Goal: Information Seeking & Learning: Learn about a topic

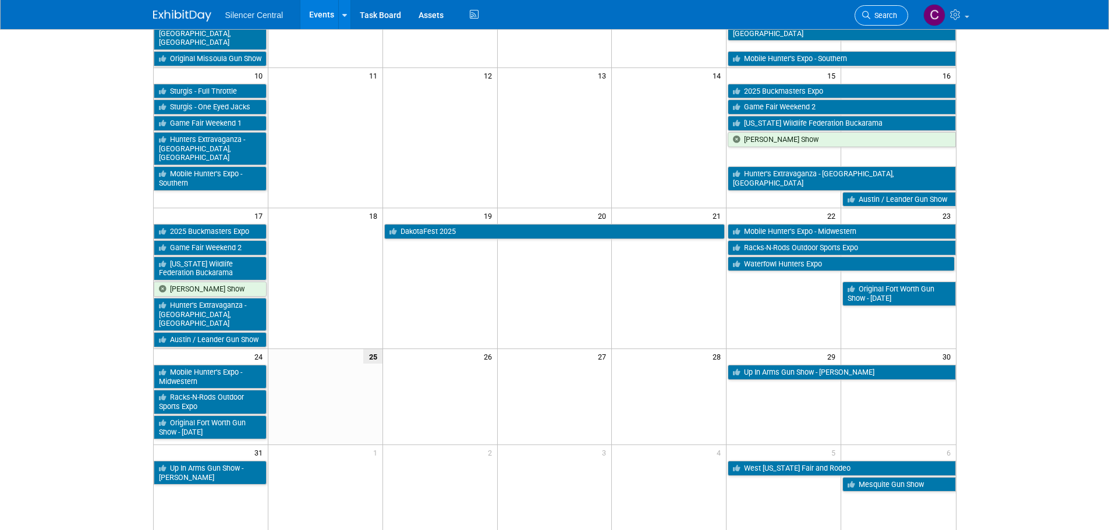
click at [858, 8] on link "Search" at bounding box center [882, 15] width 54 height 20
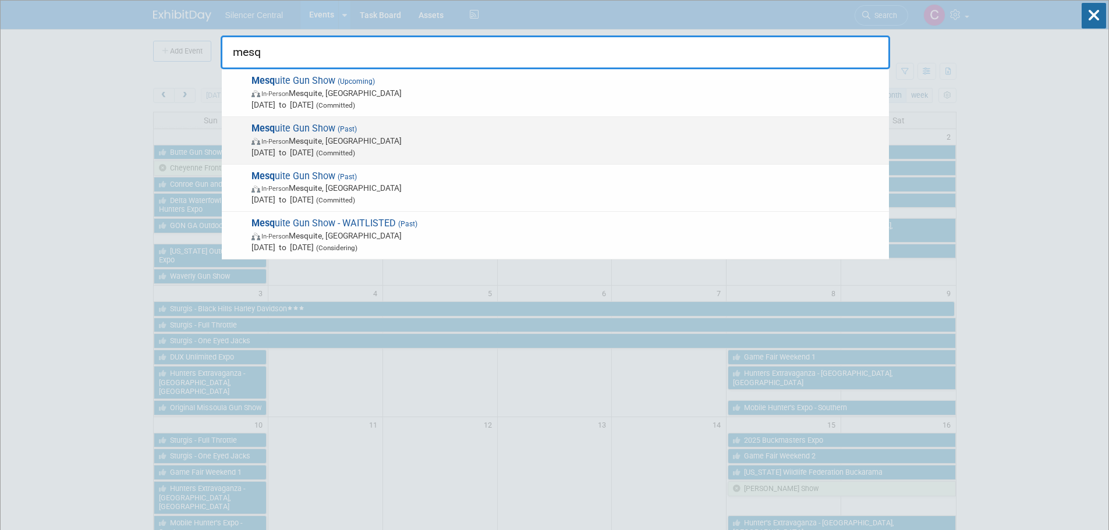
type input "mesq"
click at [523, 147] on span "May 3, 2025 to May 4, 2025 (Committed)" at bounding box center [568, 153] width 632 height 12
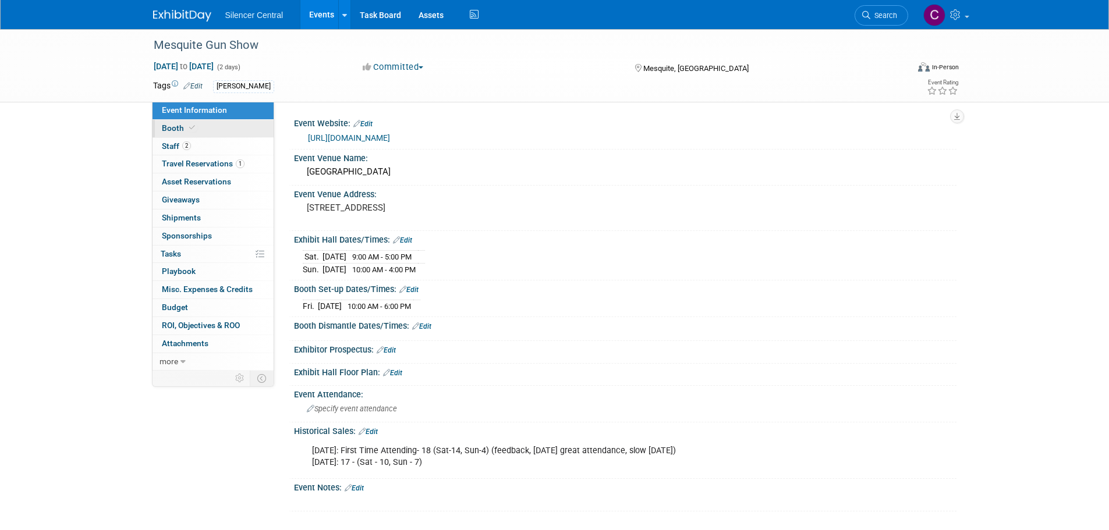
click at [217, 125] on link "Booth" at bounding box center [213, 128] width 121 height 17
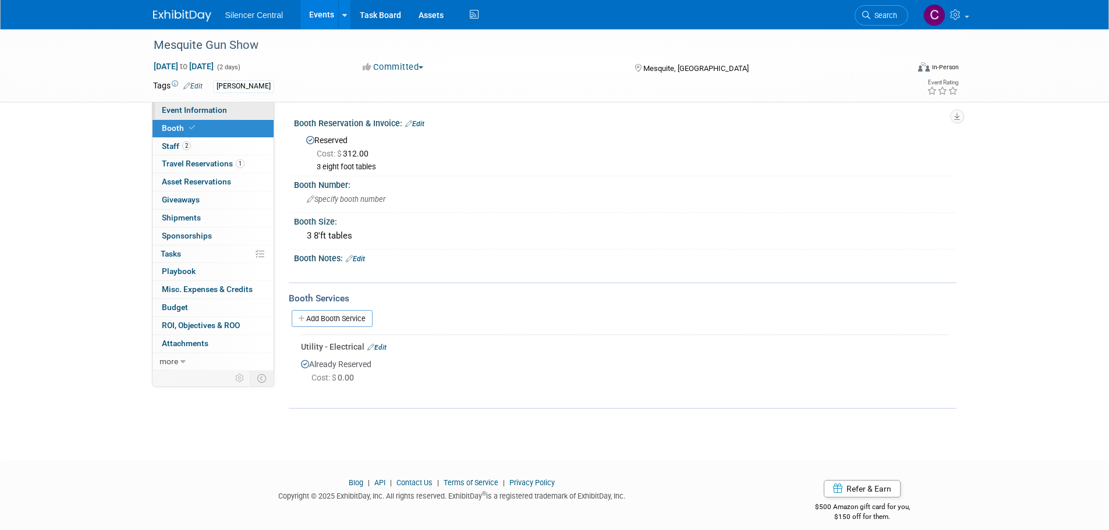
click at [203, 108] on span "Event Information" at bounding box center [194, 109] width 65 height 9
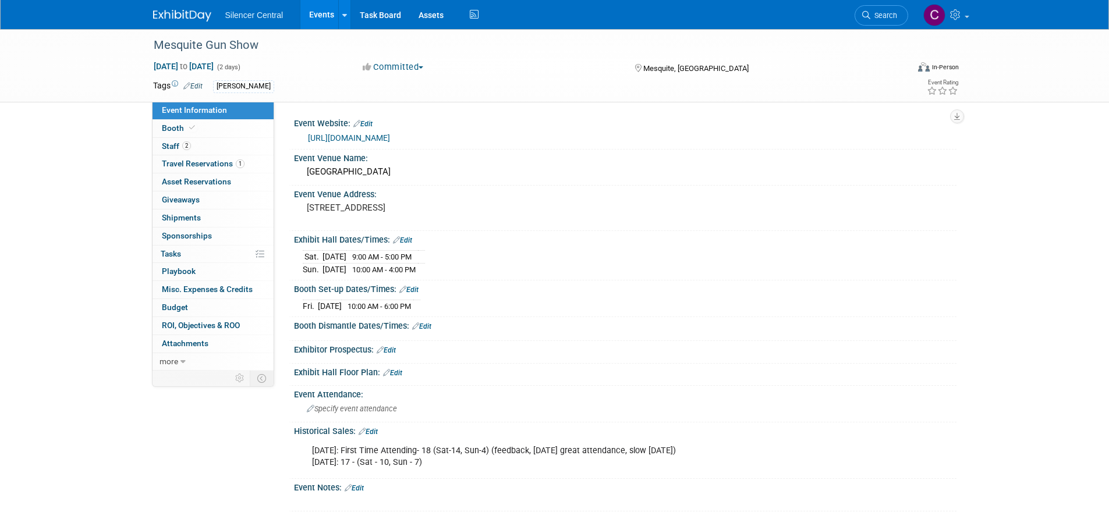
click at [162, 8] on link at bounding box center [189, 9] width 72 height 9
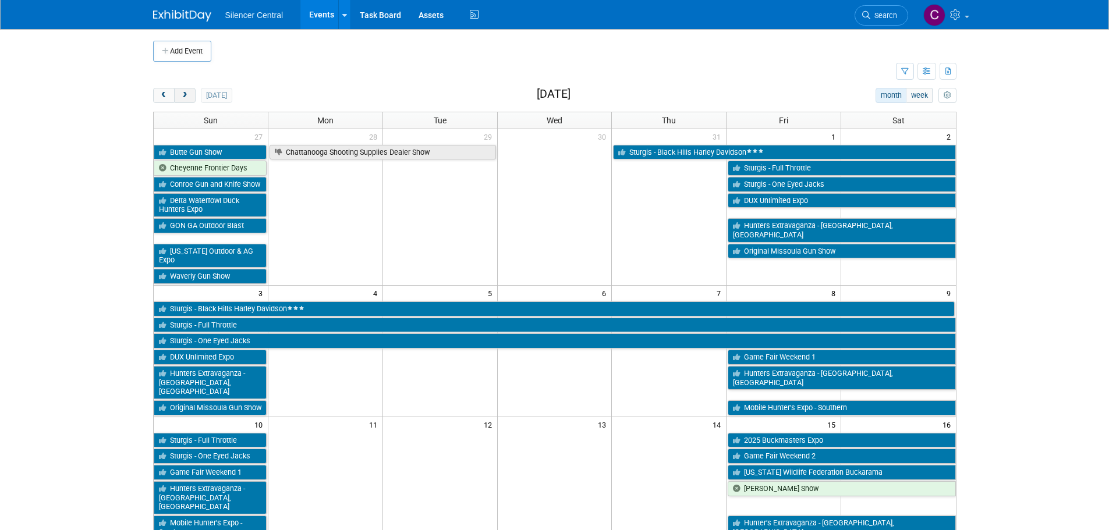
click at [185, 97] on span "next" at bounding box center [184, 96] width 9 height 8
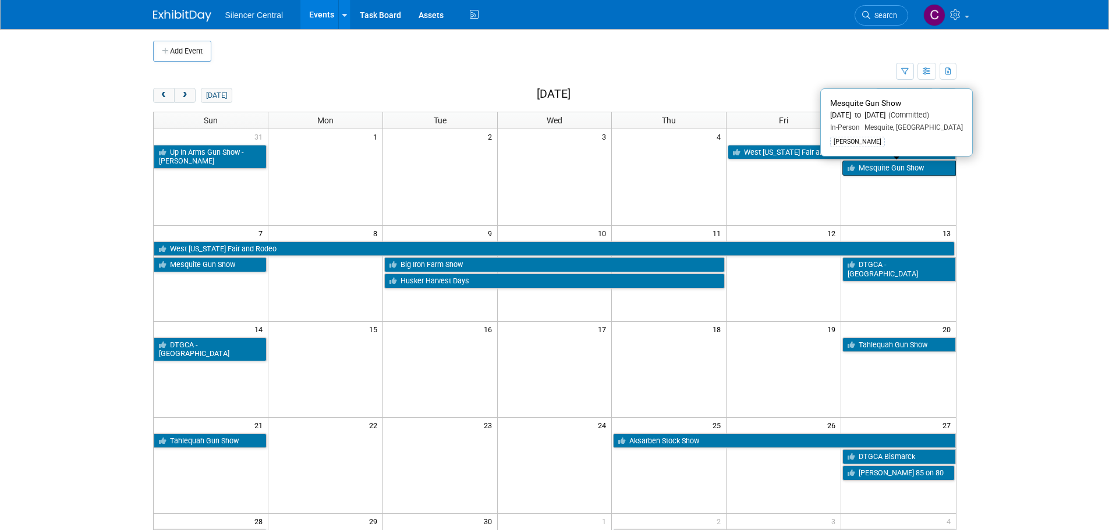
click at [855, 169] on icon at bounding box center [853, 169] width 11 height 8
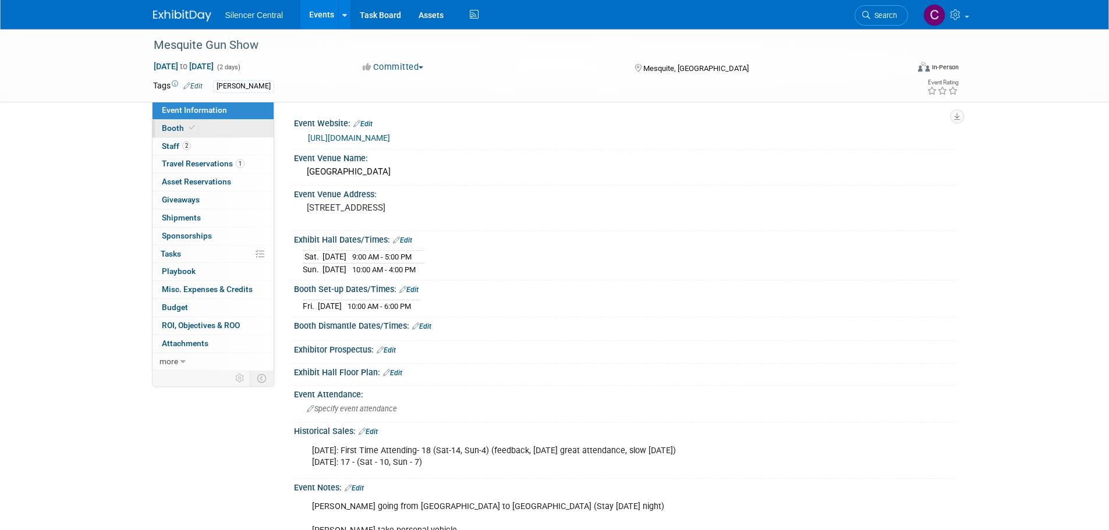
click at [193, 130] on icon at bounding box center [192, 128] width 6 height 6
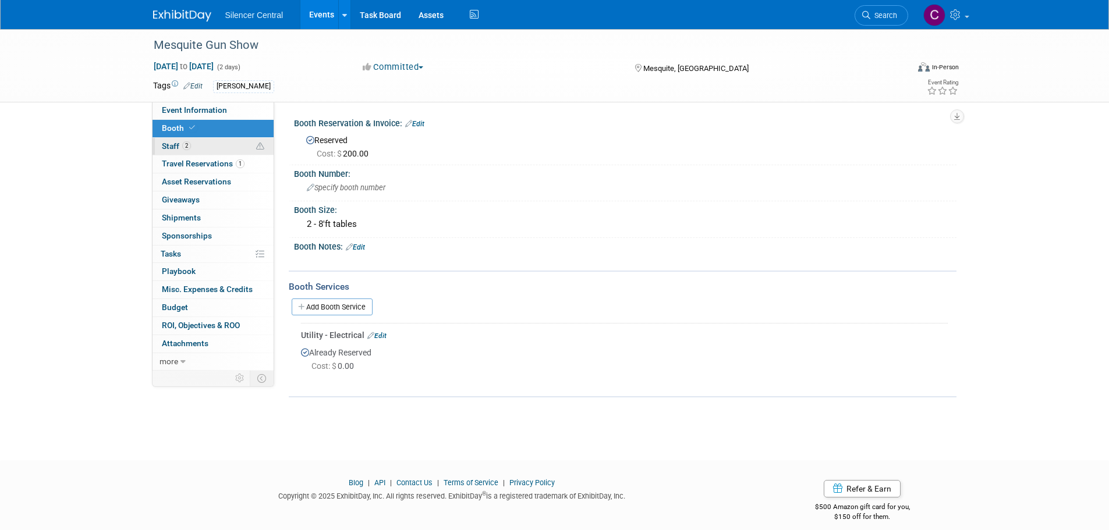
click at [203, 140] on link "2 Staff 2" at bounding box center [213, 146] width 121 height 17
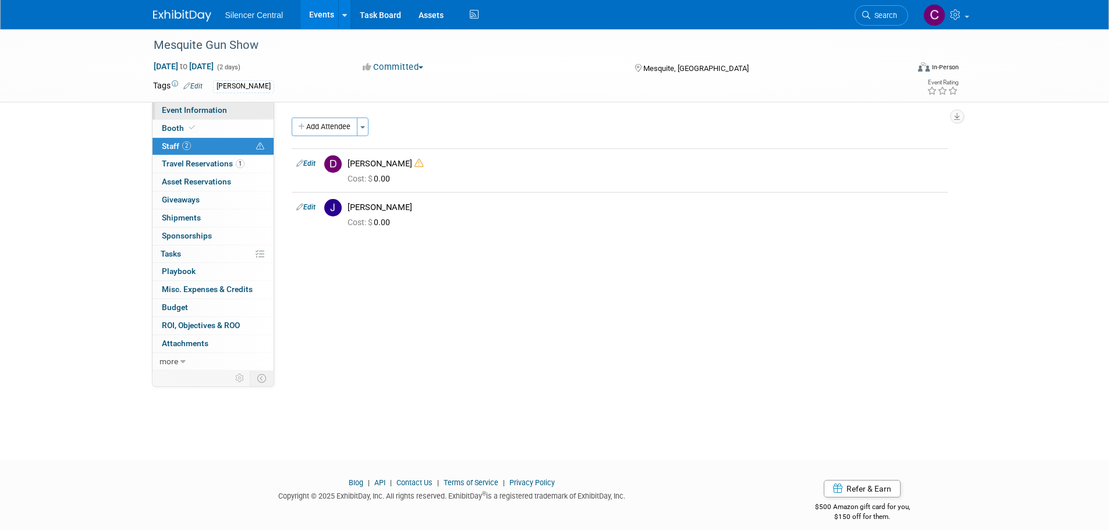
click at [208, 108] on span "Event Information" at bounding box center [194, 109] width 65 height 9
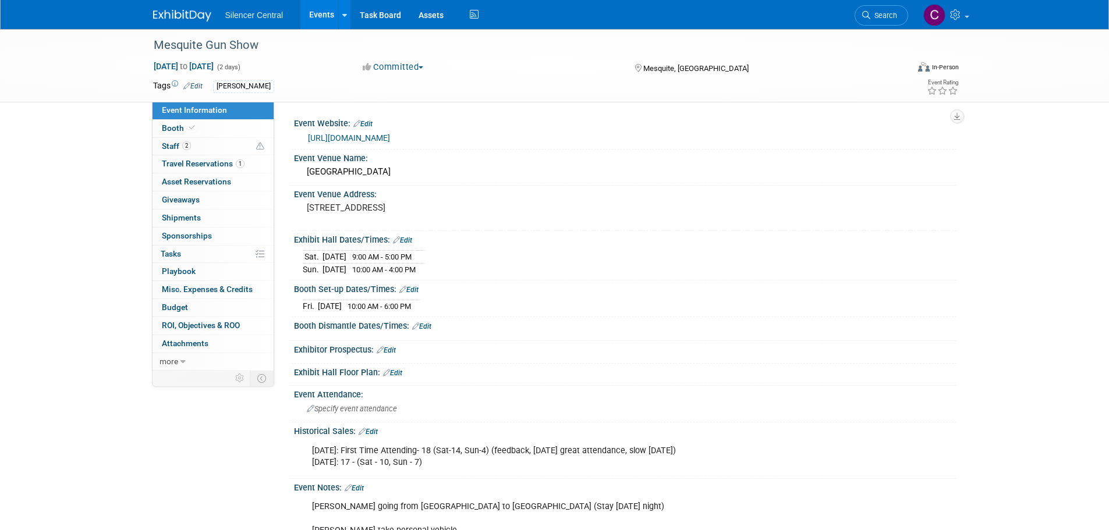
scroll to position [58, 0]
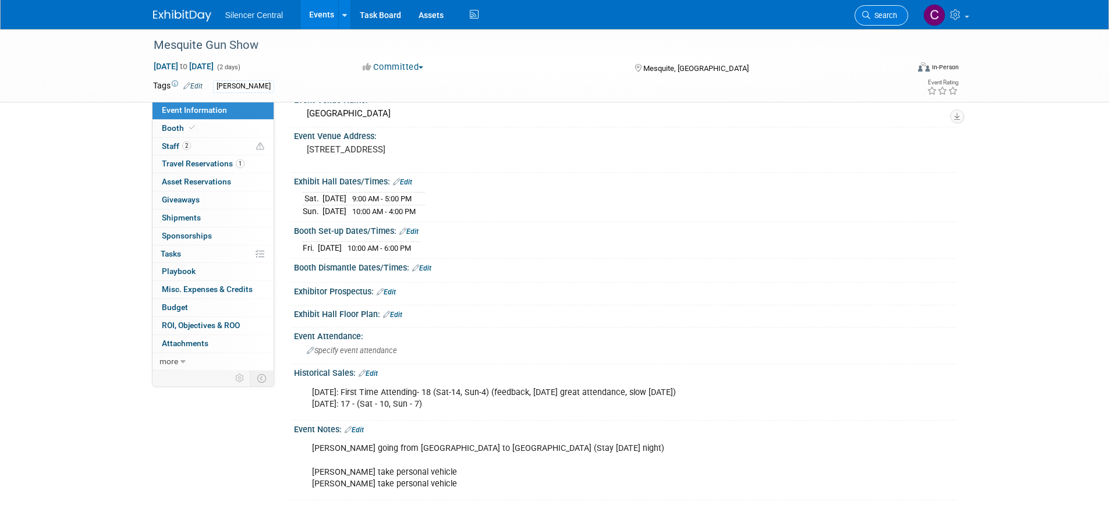
click at [868, 13] on icon at bounding box center [866, 15] width 8 height 8
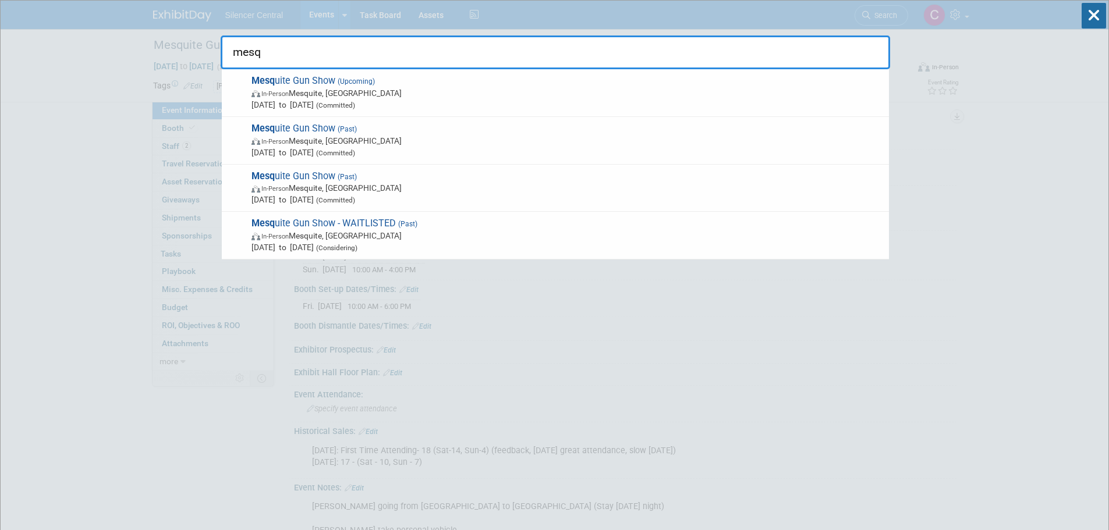
type input "mesq"
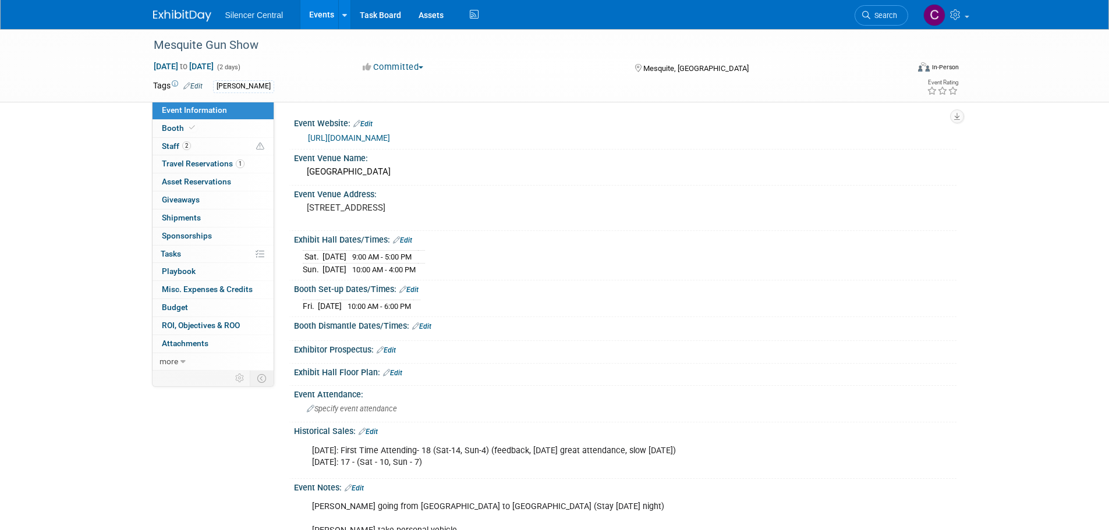
click at [193, 12] on img at bounding box center [182, 16] width 58 height 12
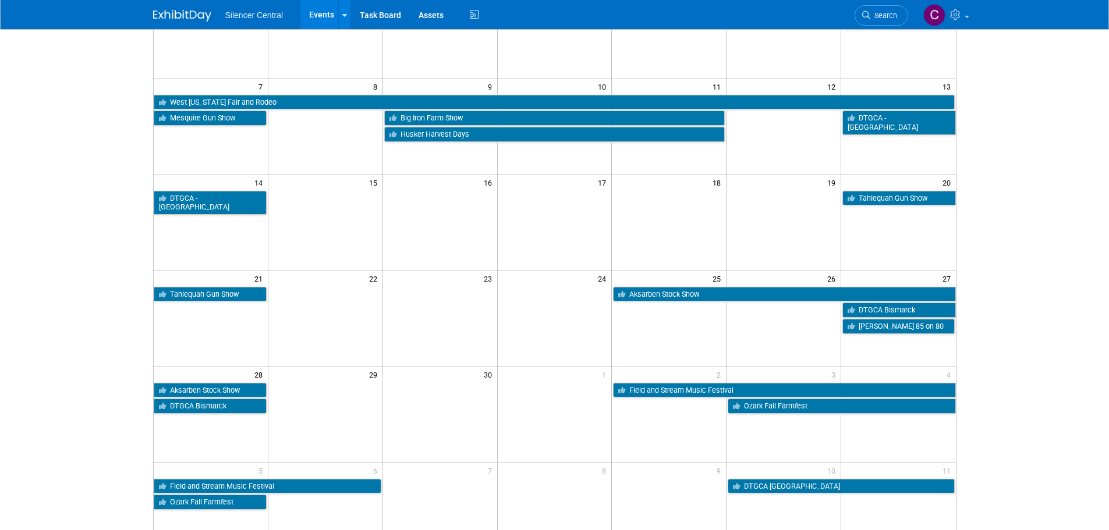
scroll to position [175, 0]
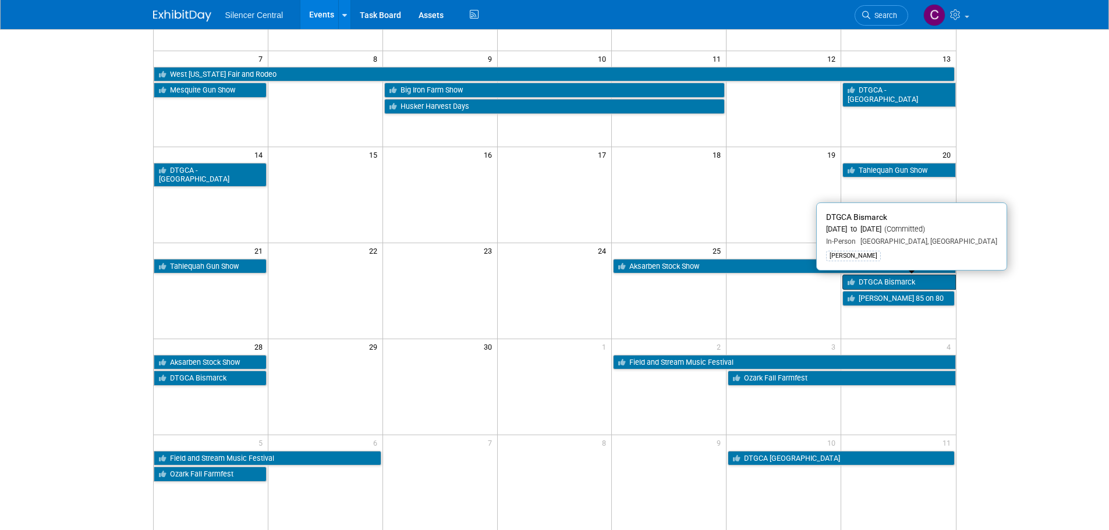
click at [859, 281] on link "DTGCA Bismarck" at bounding box center [898, 282] width 113 height 15
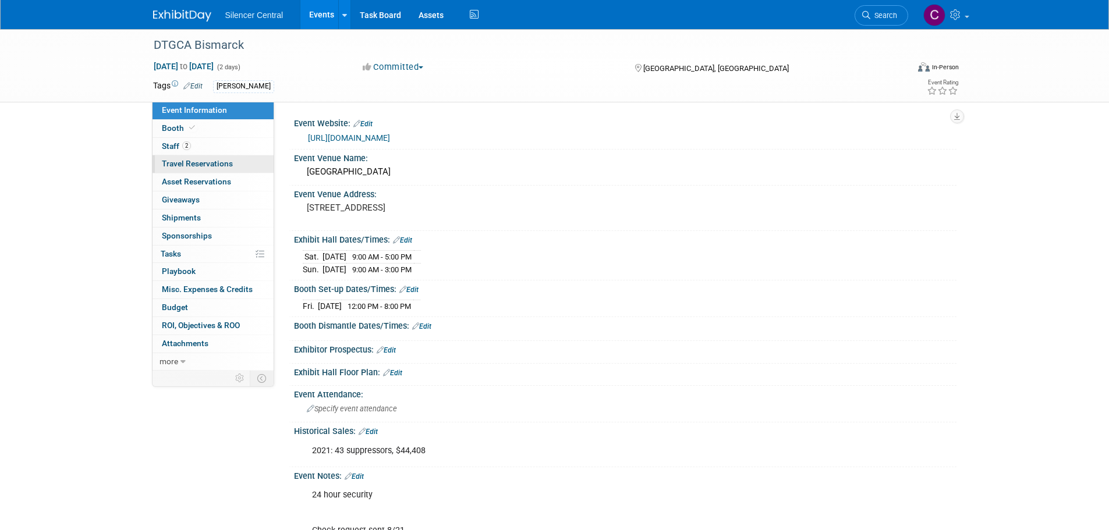
click at [217, 162] on span "Travel Reservations 0" at bounding box center [197, 163] width 71 height 9
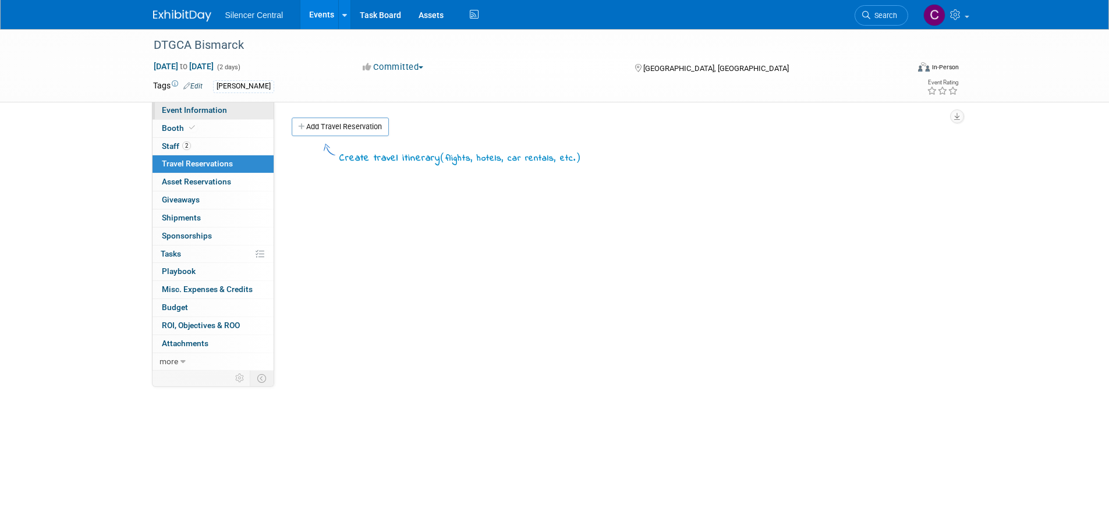
click at [192, 111] on span "Event Information" at bounding box center [194, 109] width 65 height 9
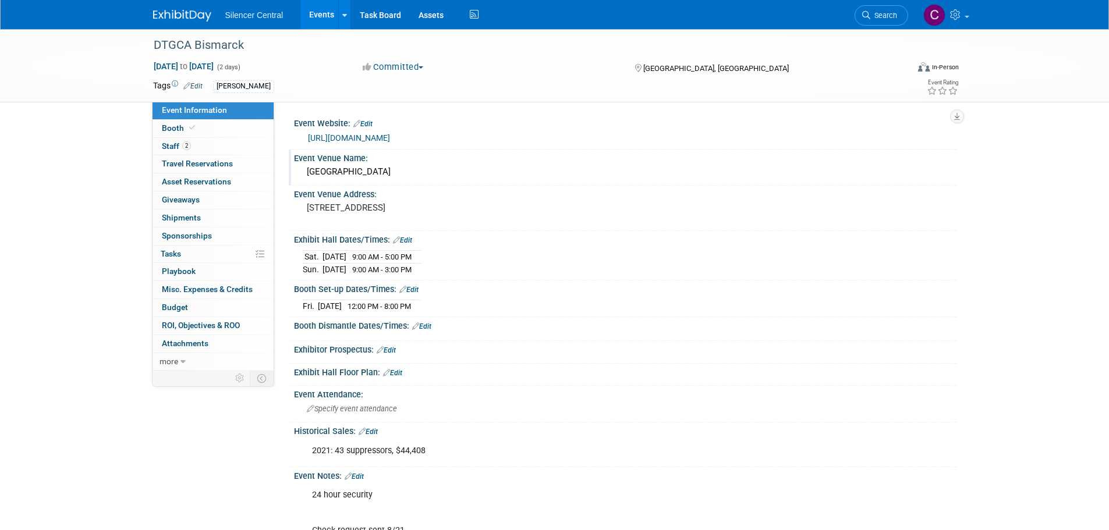
click at [431, 162] on div "Event Venue Name:" at bounding box center [625, 157] width 663 height 15
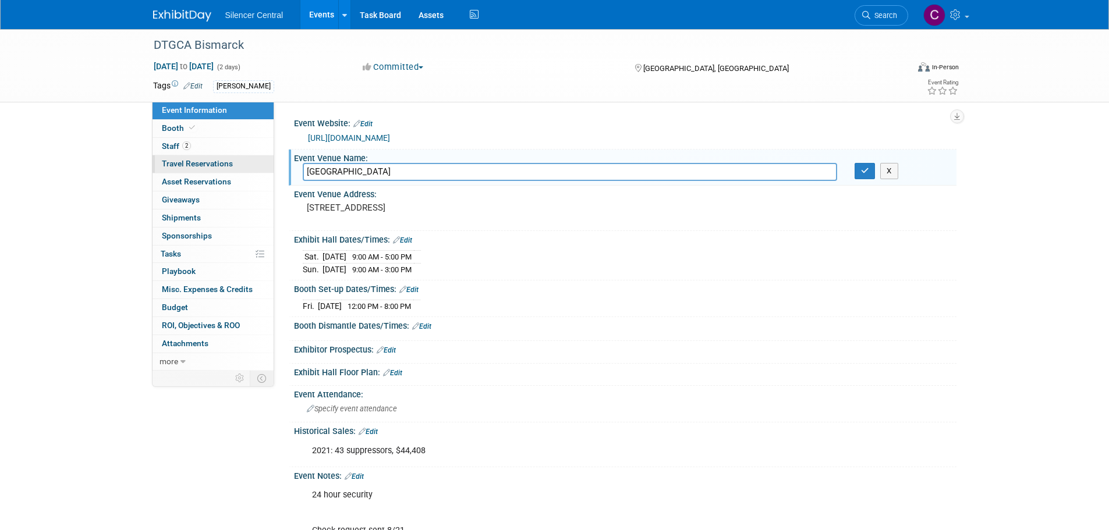
drag, startPoint x: 430, startPoint y: 165, endPoint x: 218, endPoint y: 169, distance: 212.0
click at [218, 169] on div "Event Information Event Info Booth Booth 2 Staff 2 Staff 0 Travel Reservations …" at bounding box center [554, 288] width 821 height 518
click at [862, 175] on button "button" at bounding box center [865, 171] width 21 height 16
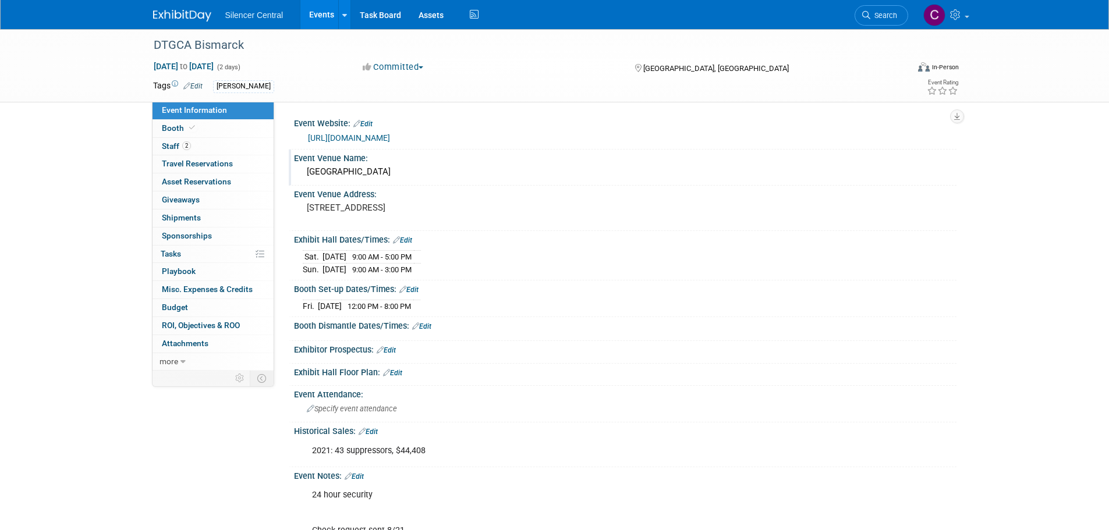
click at [174, 22] on div "Silencer Central Events Add Event Bulk Upload Events Shareable Event Boards Rec…" at bounding box center [554, 14] width 803 height 29
click at [174, 20] on img at bounding box center [182, 16] width 58 height 12
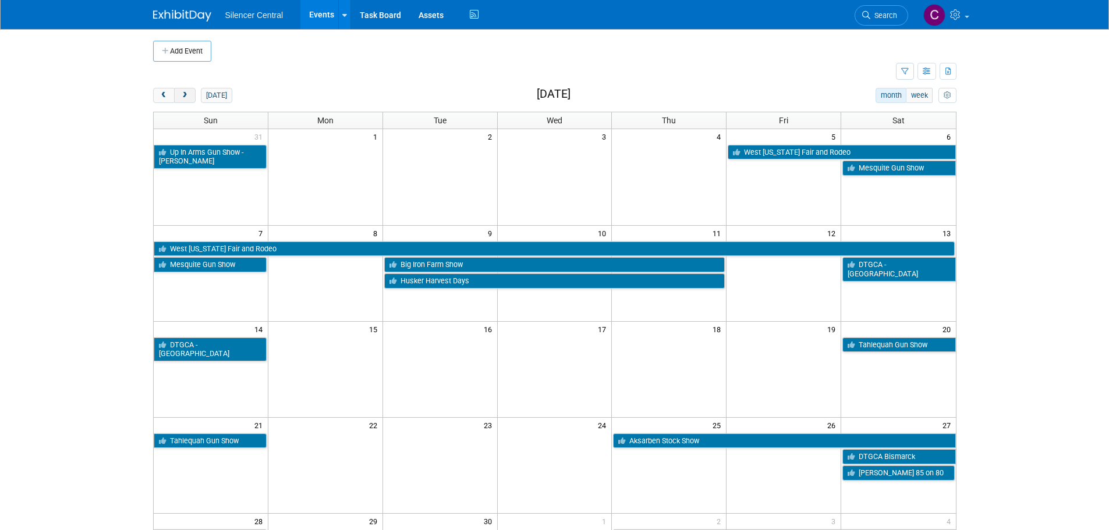
click at [186, 100] on button "next" at bounding box center [185, 95] width 22 height 15
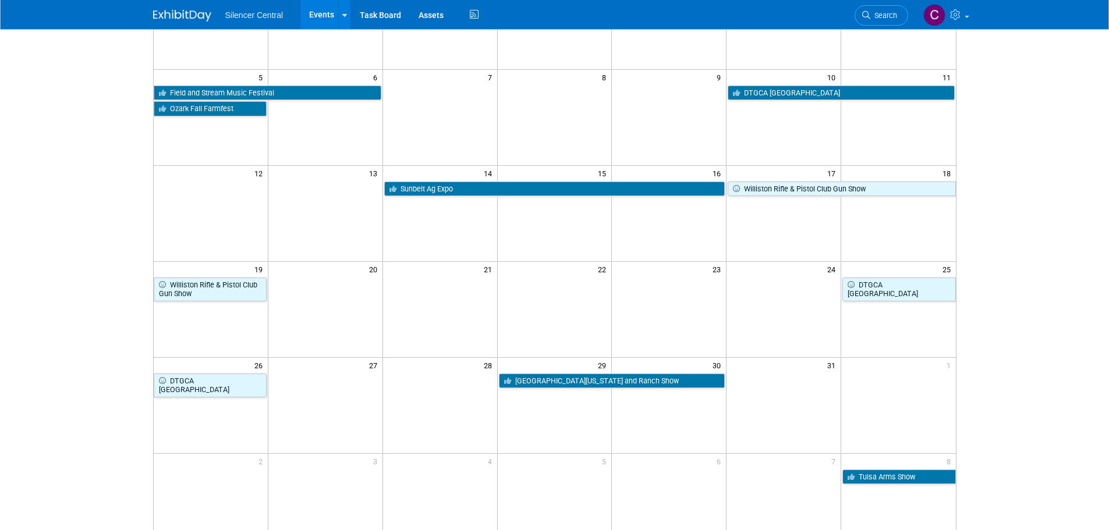
scroll to position [175, 0]
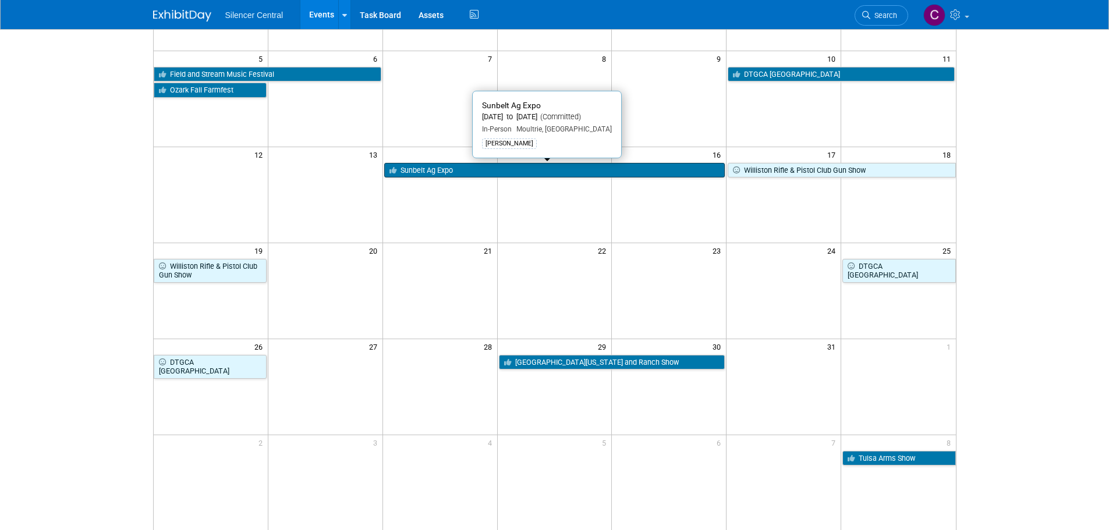
click at [560, 172] on link "Sunbelt Ag Expo" at bounding box center [554, 170] width 341 height 15
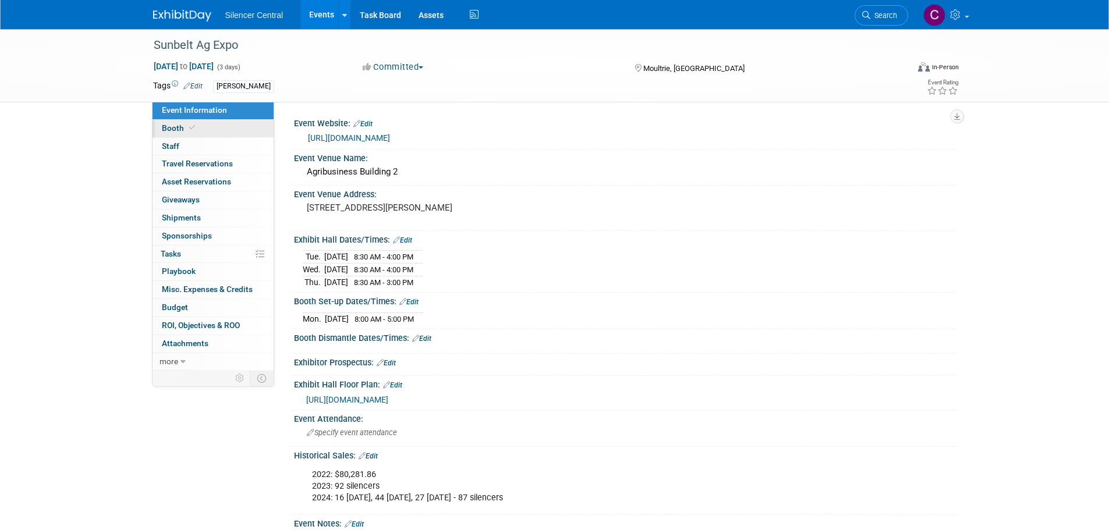
click at [206, 125] on link "Booth" at bounding box center [213, 128] width 121 height 17
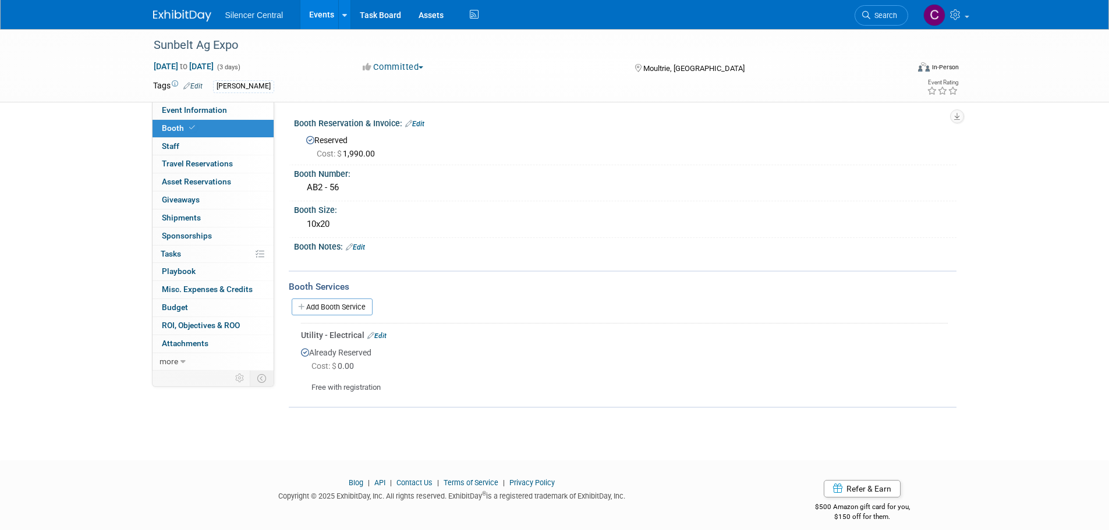
click at [175, 21] on img at bounding box center [182, 16] width 58 height 12
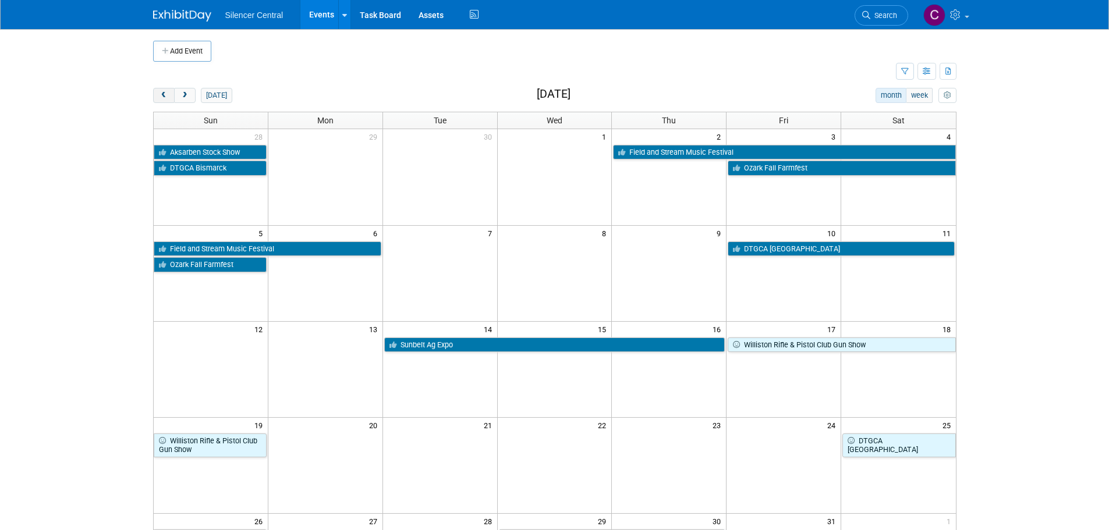
click at [172, 94] on button "prev" at bounding box center [164, 95] width 22 height 15
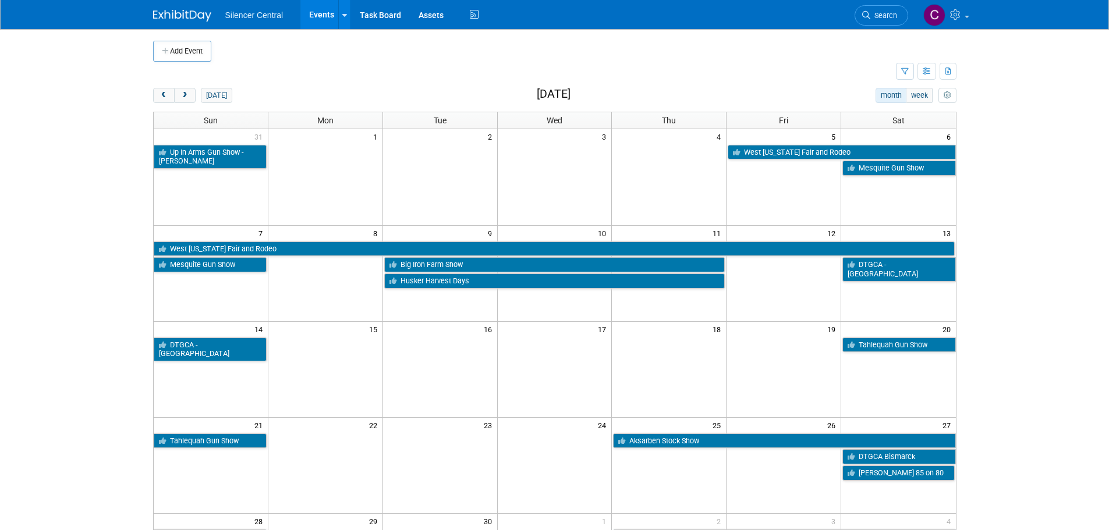
click at [153, 88] on button "prev" at bounding box center [164, 95] width 22 height 15
